Goal: Task Accomplishment & Management: Manage account settings

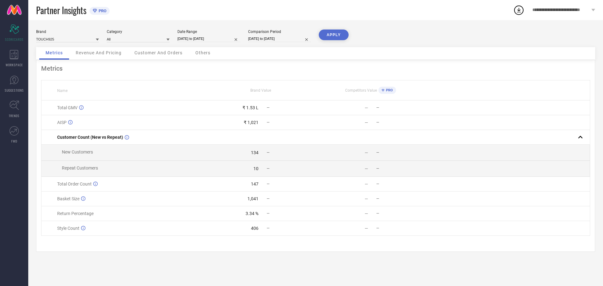
click at [80, 184] on span "Total Order Count" at bounding box center [74, 183] width 35 height 5
click at [120, 156] on td "New Customers" at bounding box center [123, 153] width 165 height 16
drag, startPoint x: 118, startPoint y: 167, endPoint x: 114, endPoint y: 184, distance: 17.4
click at [118, 167] on td "Repeat Customers" at bounding box center [123, 169] width 165 height 16
click at [114, 184] on div "Total Order Count" at bounding box center [131, 183] width 149 height 5
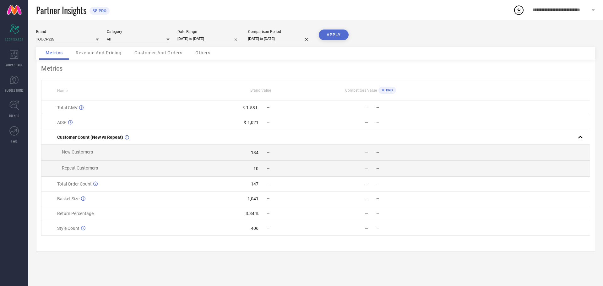
click at [106, 54] on span "Revenue And Pricing" at bounding box center [99, 52] width 46 height 5
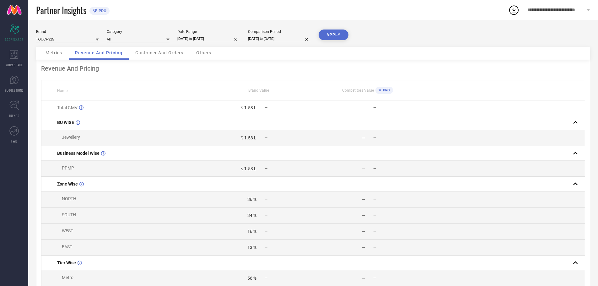
click at [337, 35] on button "APPLY" at bounding box center [334, 35] width 30 height 11
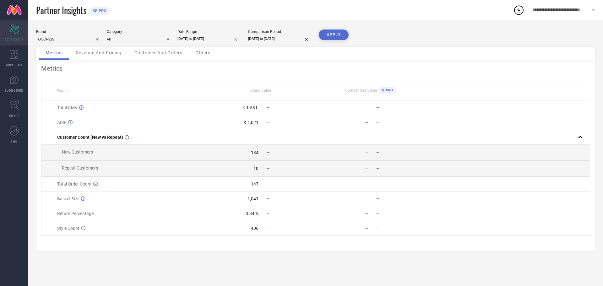
click at [18, 26] on icon at bounding box center [13, 28] width 9 height 9
click at [18, 58] on icon at bounding box center [14, 54] width 8 height 9
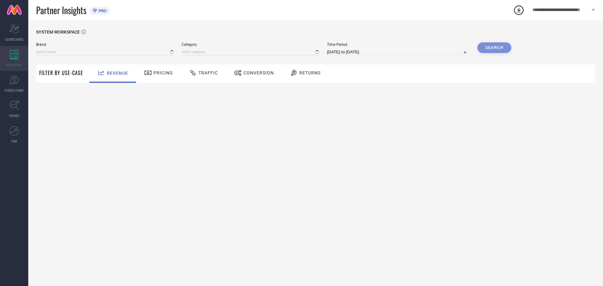
type input "TOUCH925"
type input "All"
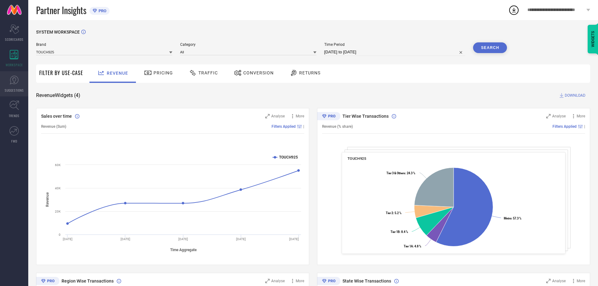
click at [11, 81] on icon at bounding box center [13, 79] width 9 height 9
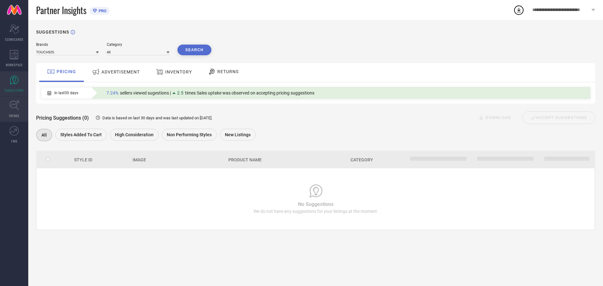
click at [17, 109] on icon at bounding box center [13, 105] width 9 height 9
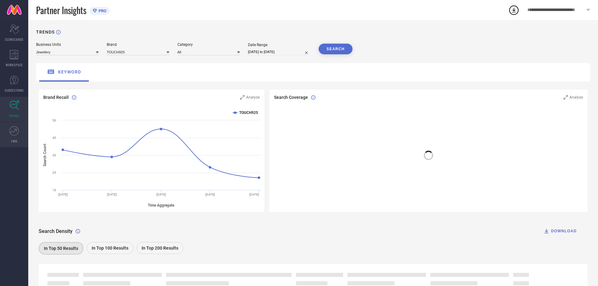
click at [13, 140] on span "FWD" at bounding box center [14, 141] width 6 height 5
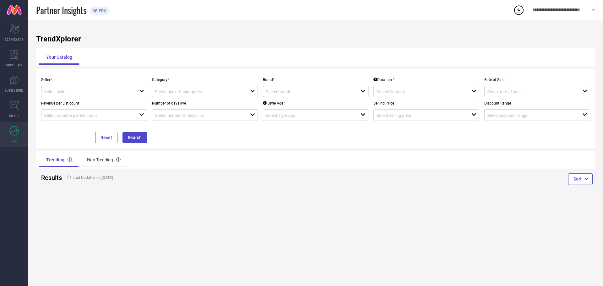
click at [289, 94] on input at bounding box center [309, 91] width 86 height 5
click at [290, 114] on li "TOUCH925" at bounding box center [315, 115] width 105 height 11
type input "TOUCH925"
click at [242, 136] on div "Seller * open Category * open Brand * TOUCH925 reset Duration * open Rate of Sa…" at bounding box center [316, 108] width 554 height 69
click at [184, 90] on input at bounding box center [198, 91] width 86 height 5
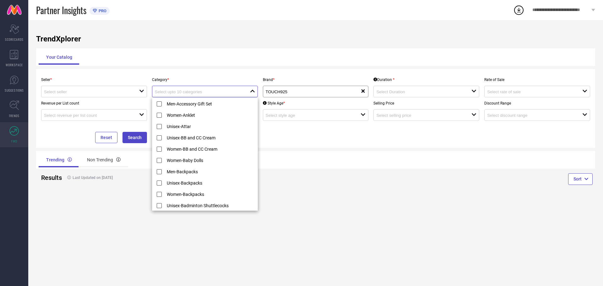
click at [184, 90] on input at bounding box center [198, 91] width 86 height 5
click at [45, 135] on div "Reset Search" at bounding box center [94, 132] width 111 height 22
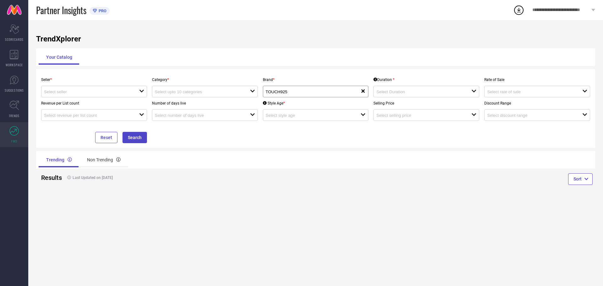
click at [587, 8] on span "**********" at bounding box center [560, 10] width 57 height 5
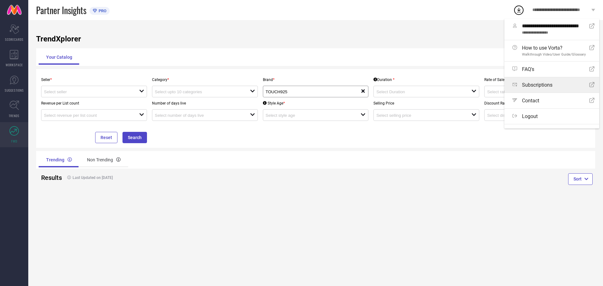
click at [542, 84] on span "Subscriptions" at bounding box center [537, 85] width 30 height 6
click at [535, 85] on span "Subscriptions" at bounding box center [537, 85] width 30 height 6
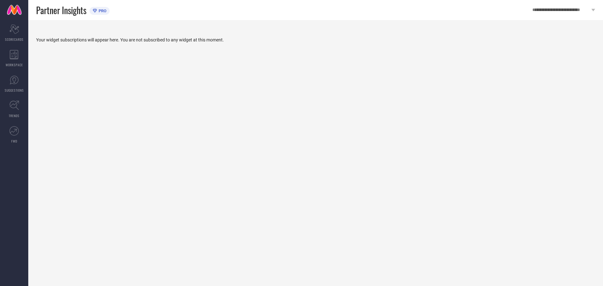
click at [105, 44] on div "Your widget subscriptions will appear here. You are not subscribed to any widge…" at bounding box center [315, 153] width 575 height 266
click at [111, 44] on div "Your widget subscriptions will appear here. You are not subscribed to any widge…" at bounding box center [315, 153] width 575 height 266
click at [101, 10] on span "PRO" at bounding box center [101, 10] width 9 height 5
click at [590, 7] on div "**********" at bounding box center [563, 10] width 78 height 20
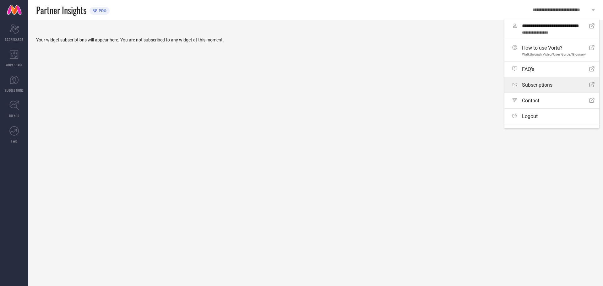
click at [541, 90] on link "Subscriptions Open Icon" at bounding box center [551, 84] width 95 height 15
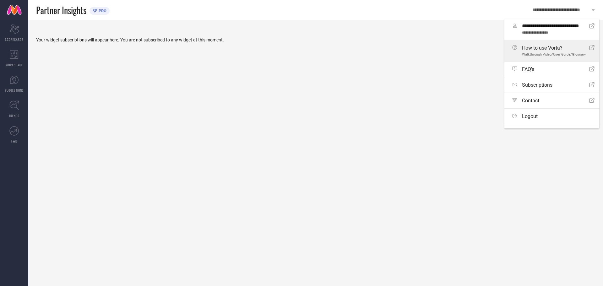
click at [529, 53] on span "Walkthrough Video/User Guide/Glossary" at bounding box center [554, 54] width 64 height 4
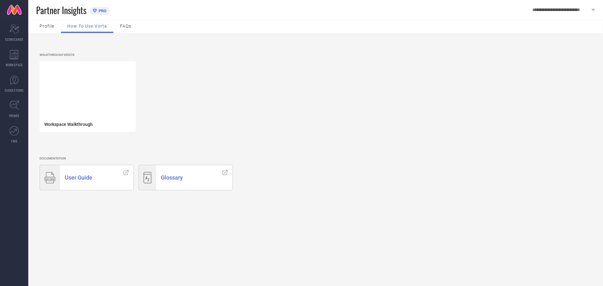
click at [47, 28] on span "Profile" at bounding box center [47, 26] width 15 height 5
